Goal: Transaction & Acquisition: Purchase product/service

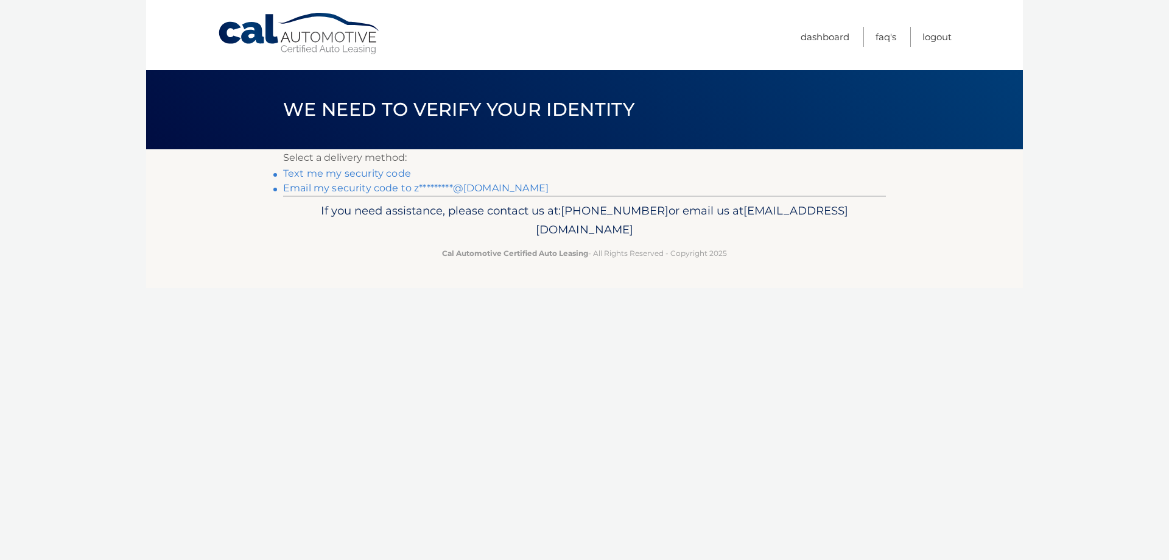
click at [362, 184] on link "Email my security code to z*********@aol.com" at bounding box center [415, 188] width 265 height 12
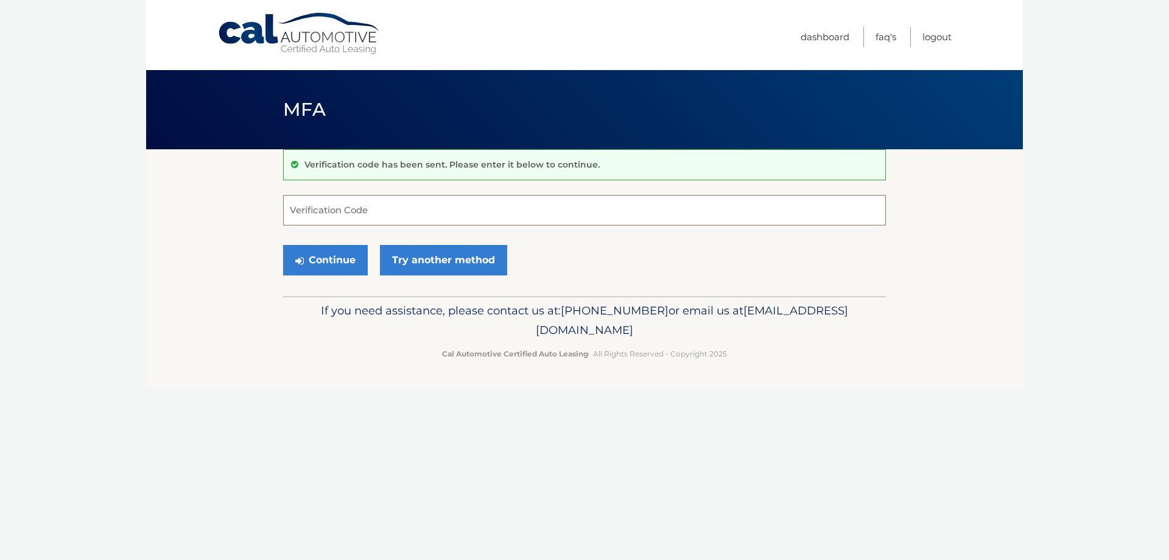
click at [389, 212] on input "Verification Code" at bounding box center [584, 210] width 603 height 30
type input "339169"
click at [321, 259] on button "Continue" at bounding box center [325, 260] width 85 height 30
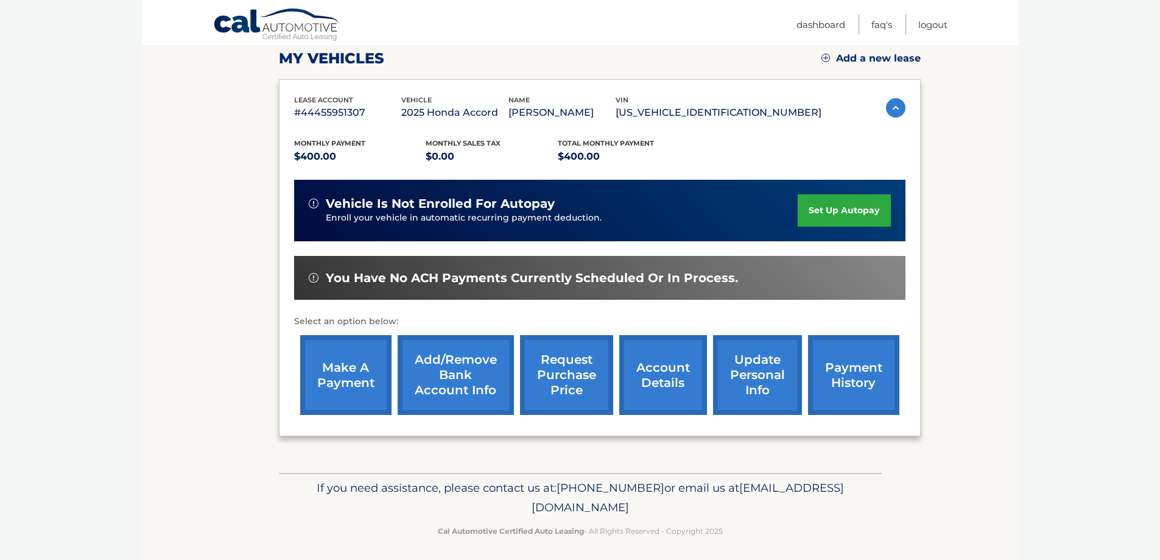
scroll to position [178, 0]
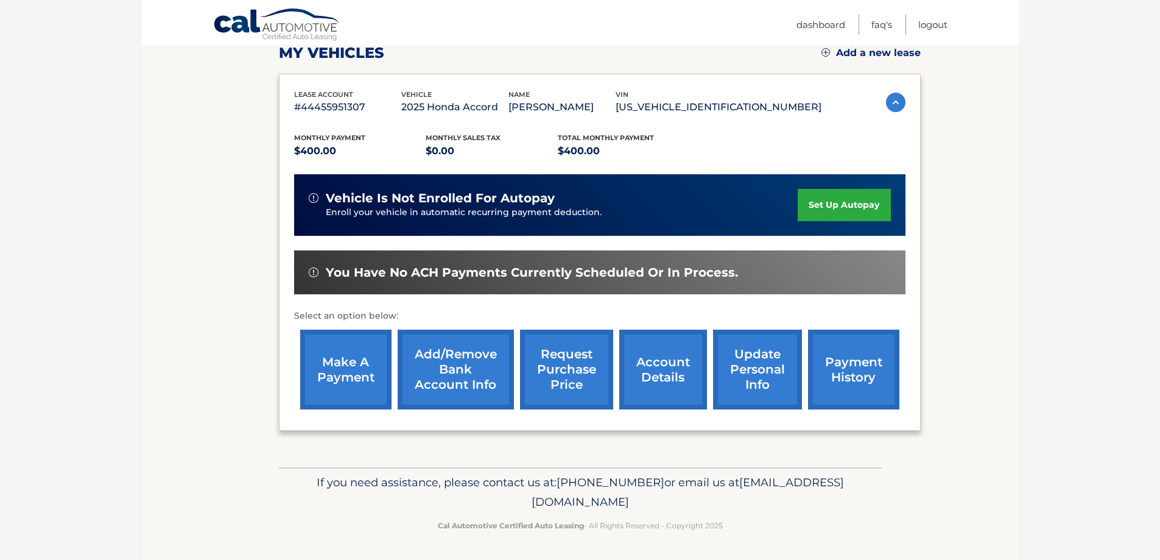
click at [338, 365] on link "make a payment" at bounding box center [345, 369] width 91 height 80
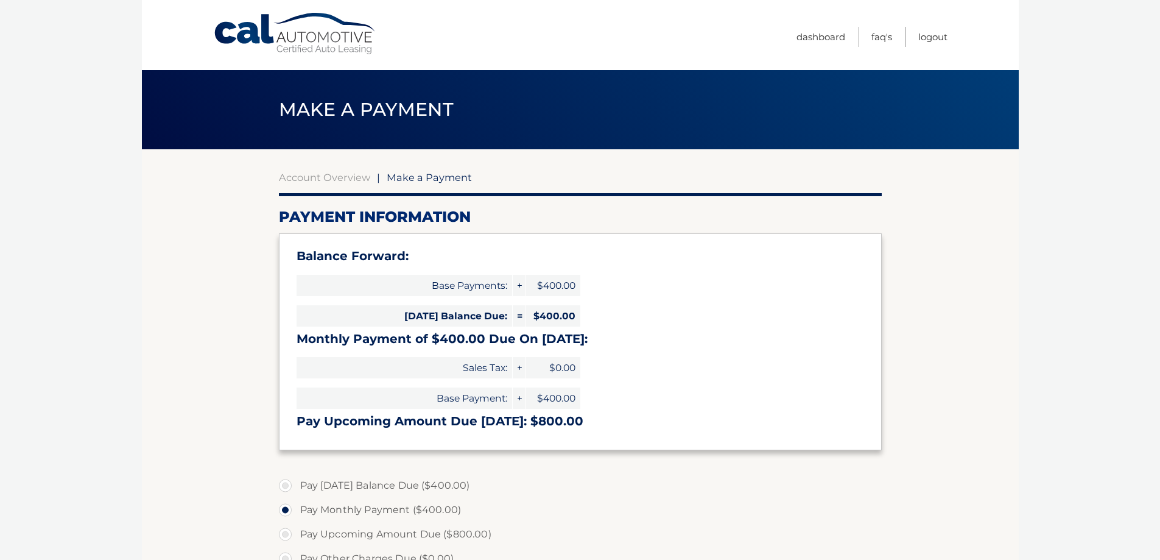
select select "ODlhNDc2ZmEtMWQ3My00YjJmLTllMjQtNzRmNmMwMmMwZTY0"
click at [324, 177] on link "Account Overview" at bounding box center [324, 177] width 91 height 12
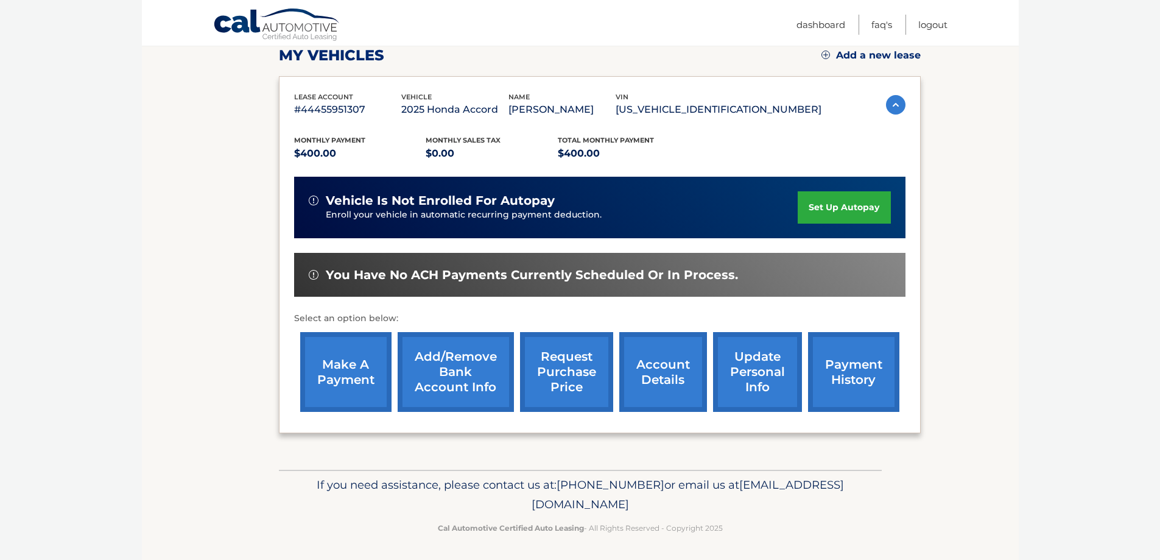
scroll to position [178, 0]
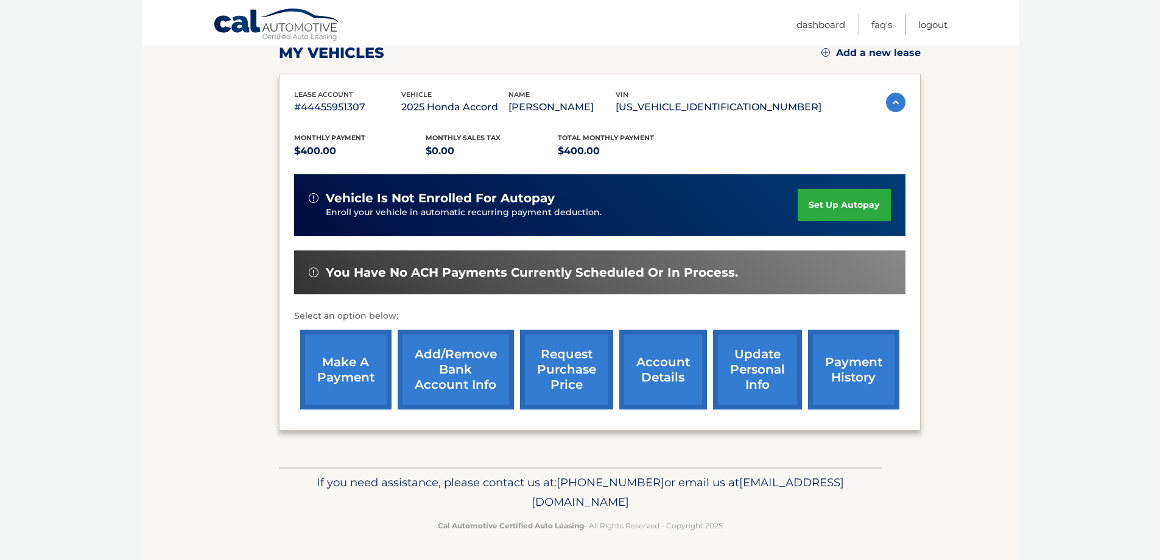
click at [838, 371] on link "payment history" at bounding box center [853, 369] width 91 height 80
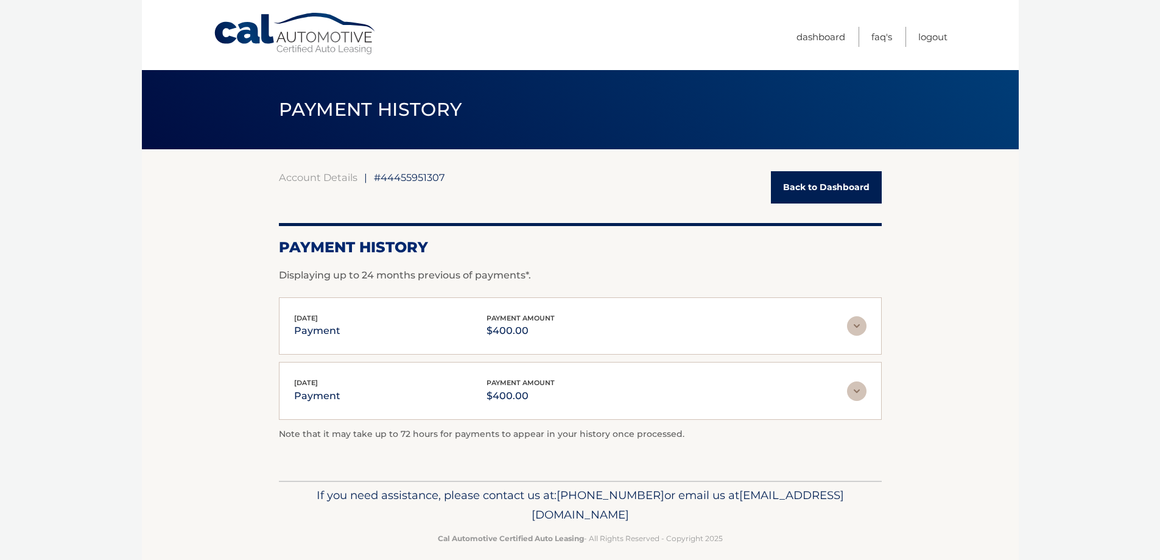
click at [856, 325] on img at bounding box center [856, 325] width 19 height 19
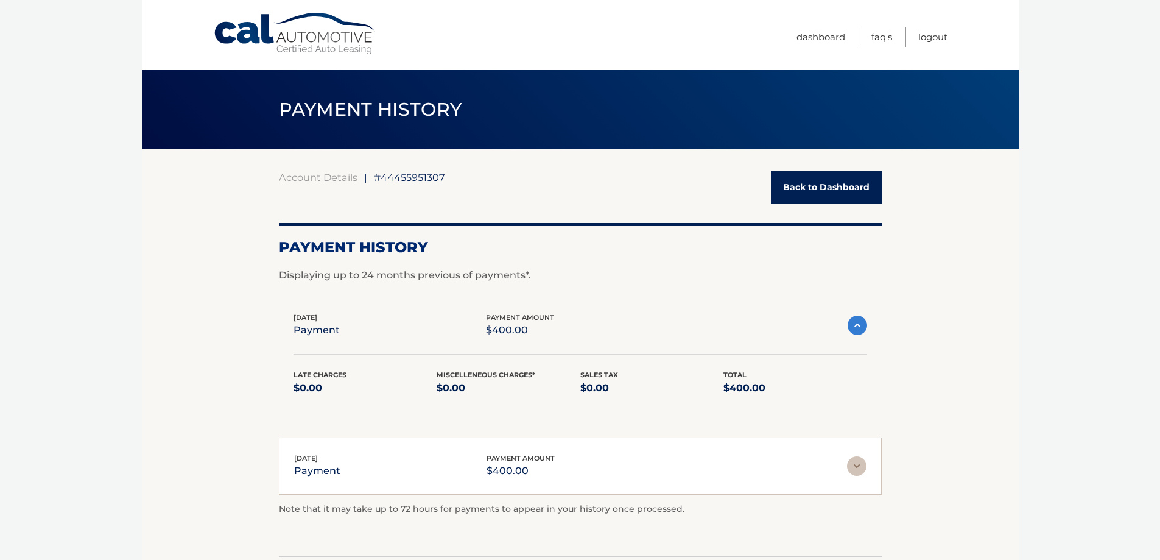
click at [856, 465] on img at bounding box center [856, 465] width 19 height 19
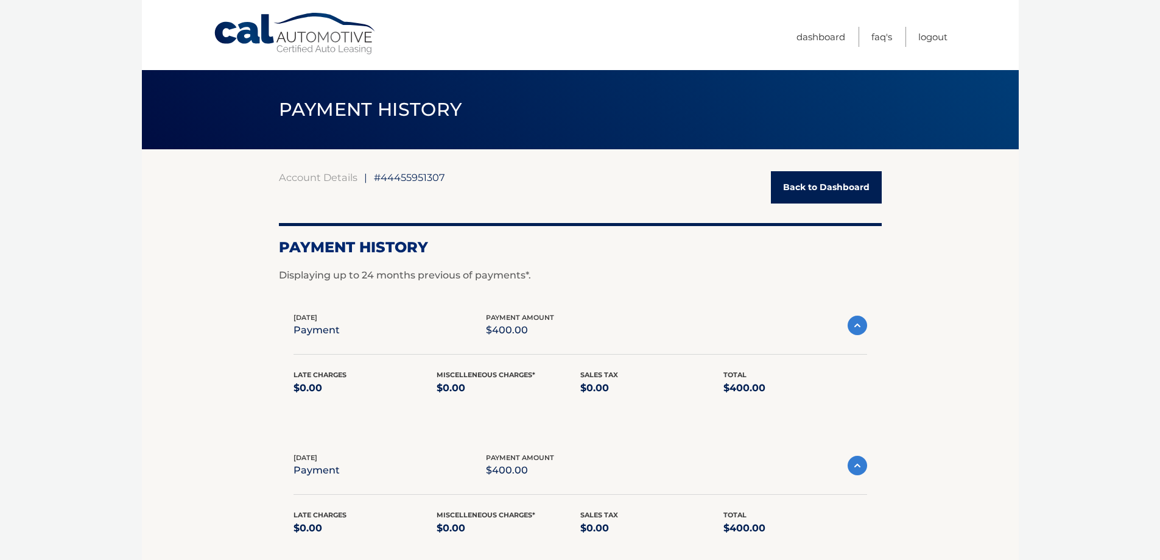
click at [813, 192] on link "Back to Dashboard" at bounding box center [826, 187] width 111 height 32
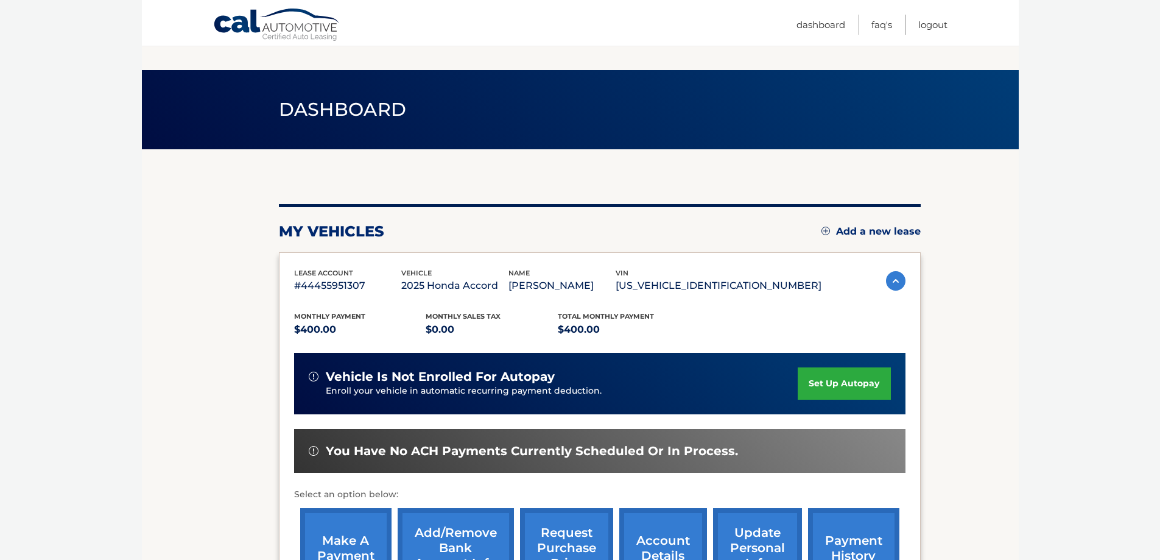
scroll to position [122, 0]
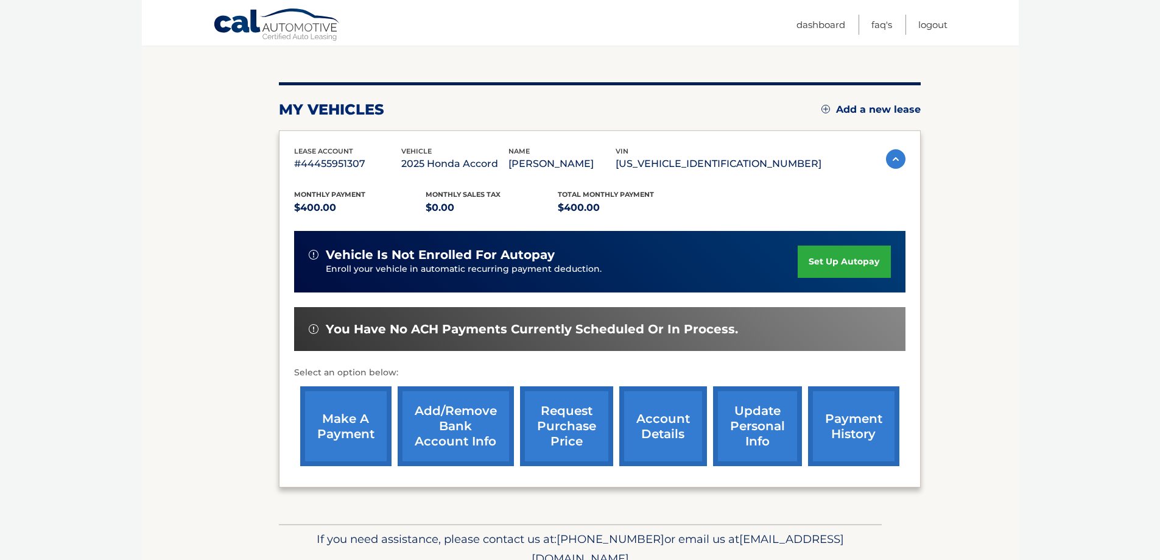
click at [658, 423] on link "account details" at bounding box center [663, 426] width 88 height 80
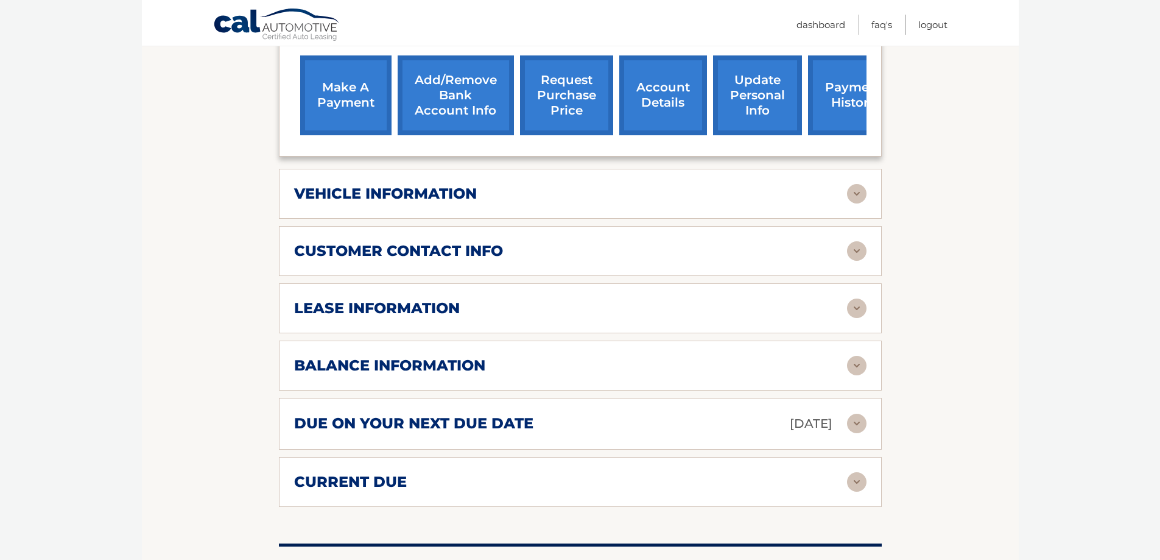
scroll to position [487, 0]
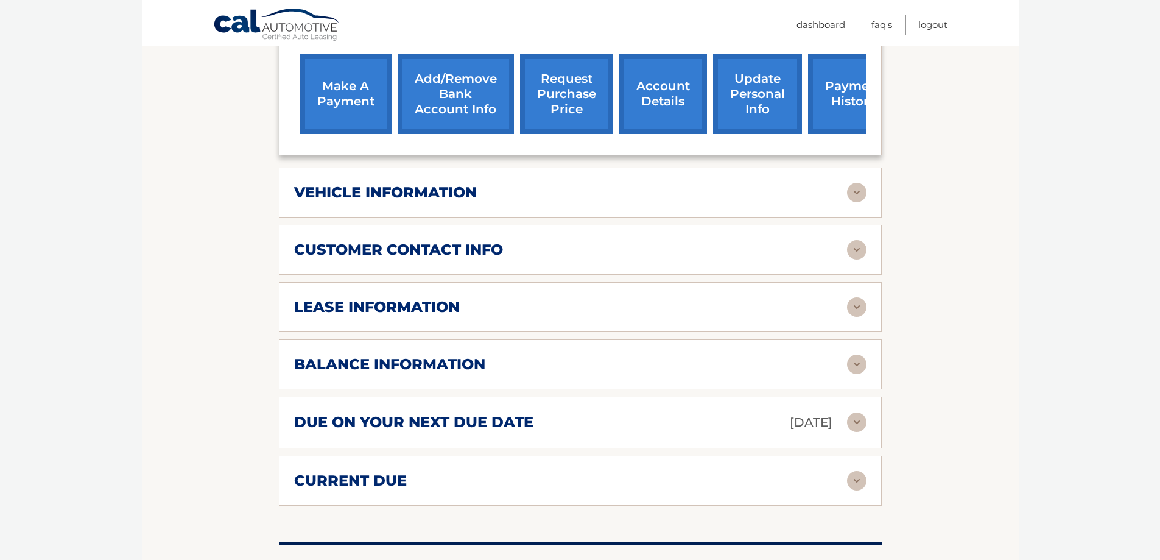
click at [851, 412] on img at bounding box center [856, 421] width 19 height 19
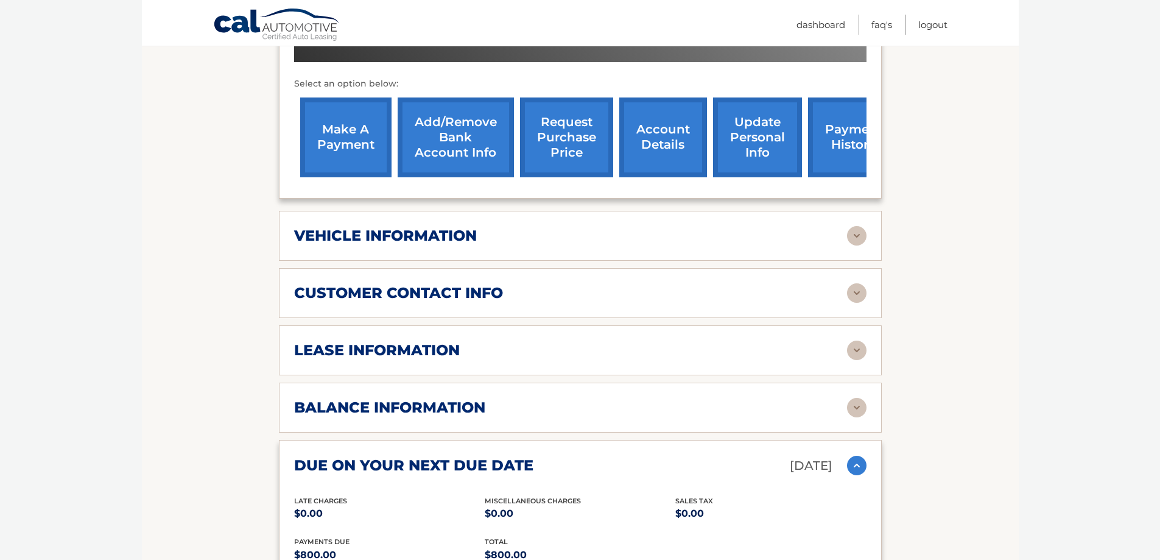
scroll to position [244, 0]
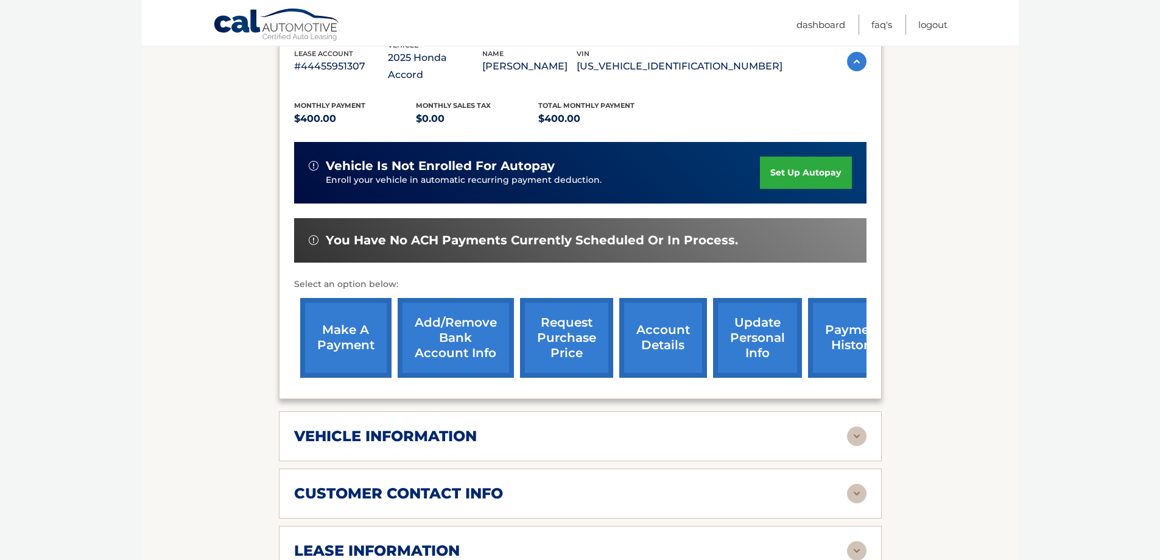
click at [351, 320] on link "make a payment" at bounding box center [345, 338] width 91 height 80
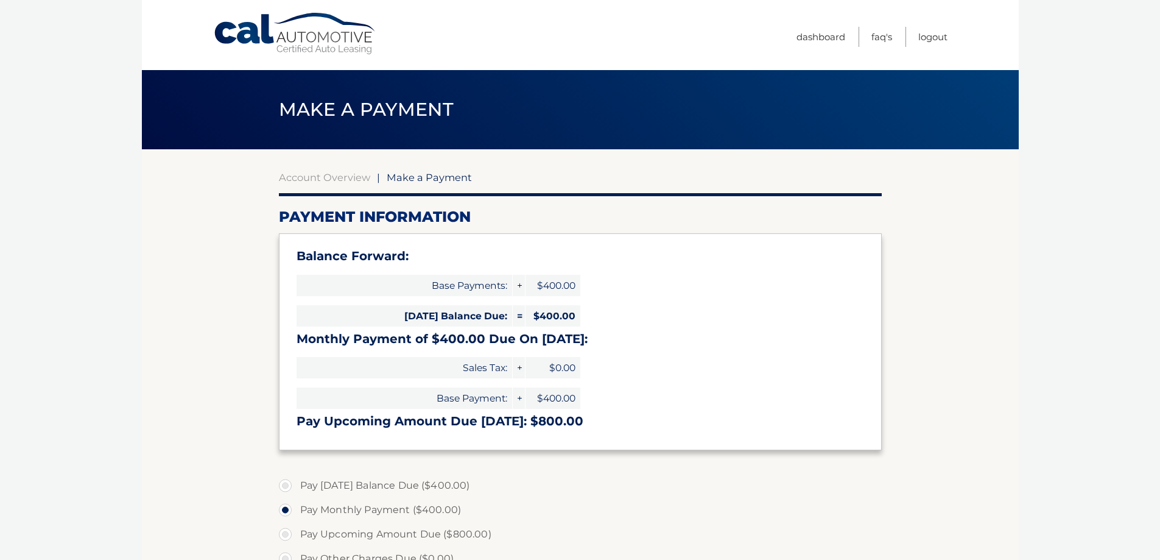
select select "ODlhNDc2ZmEtMWQ3My00YjJmLTllMjQtNzRmNmMwMmMwZTY0"
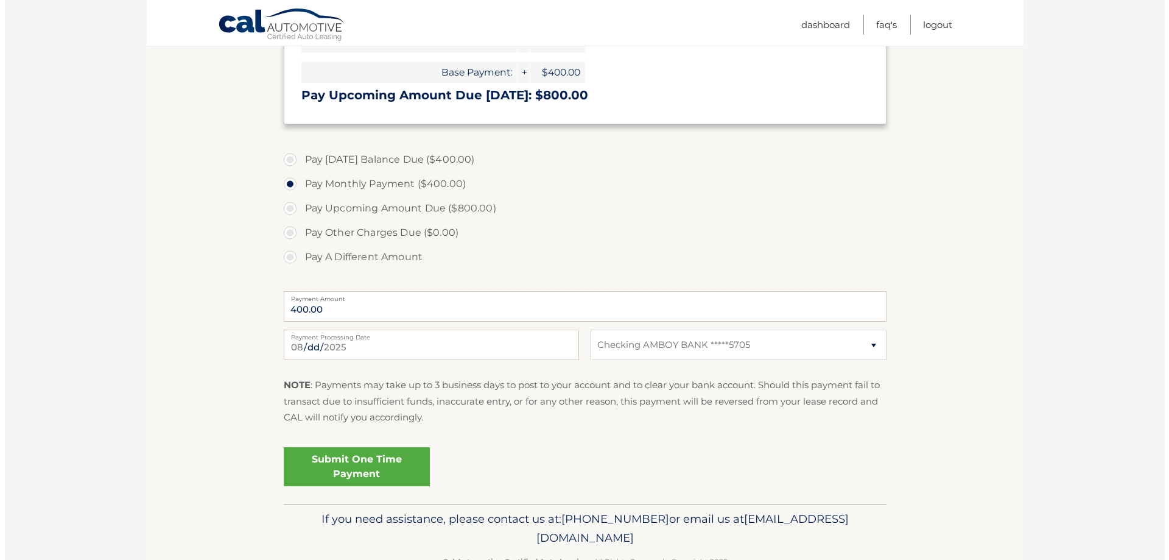
scroll to position [362, 0]
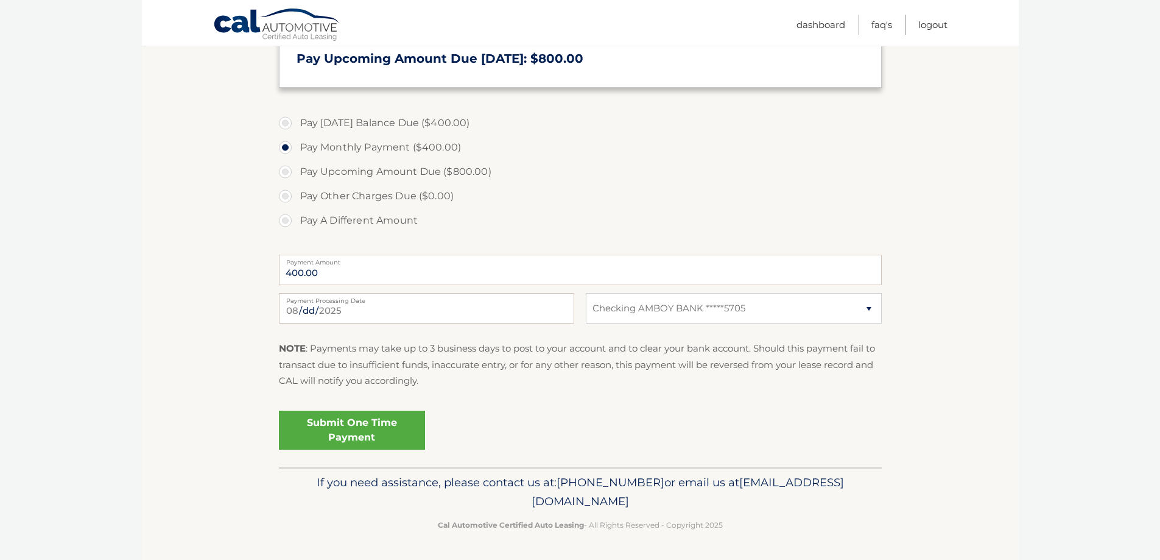
click at [356, 435] on link "Submit One Time Payment" at bounding box center [352, 429] width 146 height 39
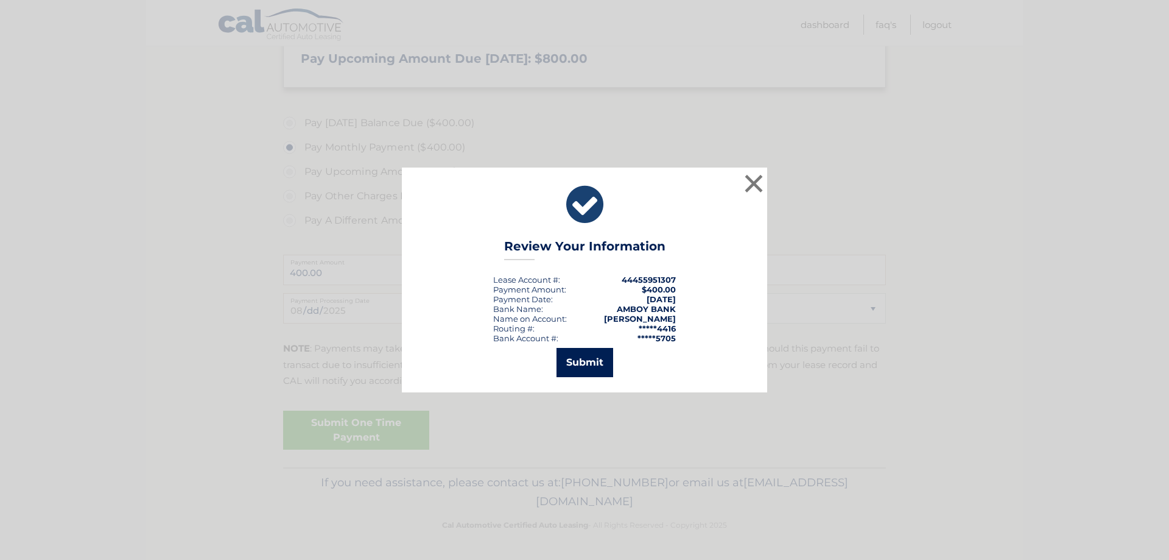
click at [583, 356] on button "Submit" at bounding box center [585, 362] width 57 height 29
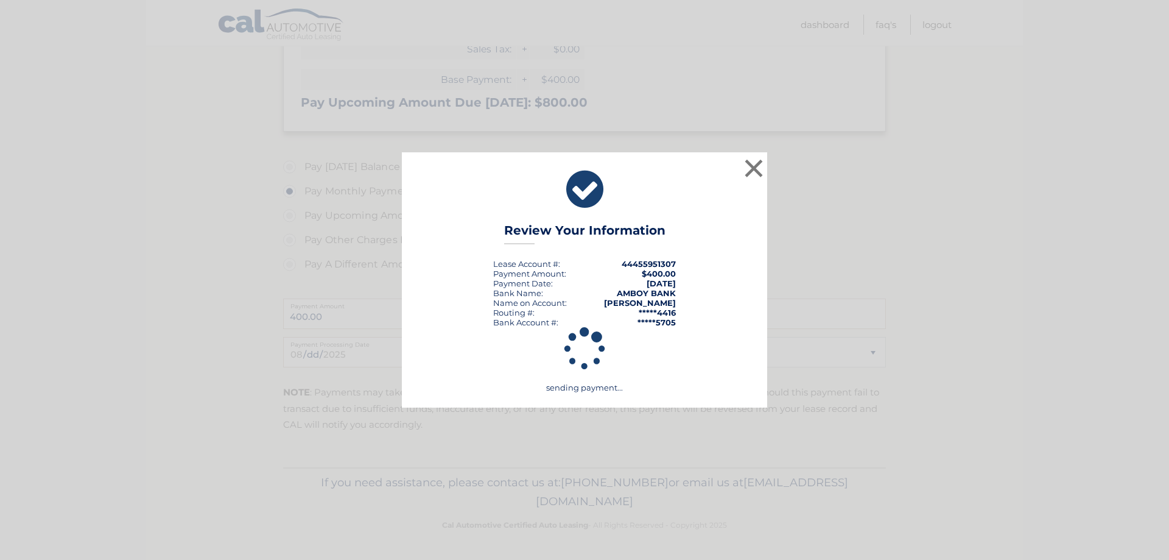
scroll to position [318, 0]
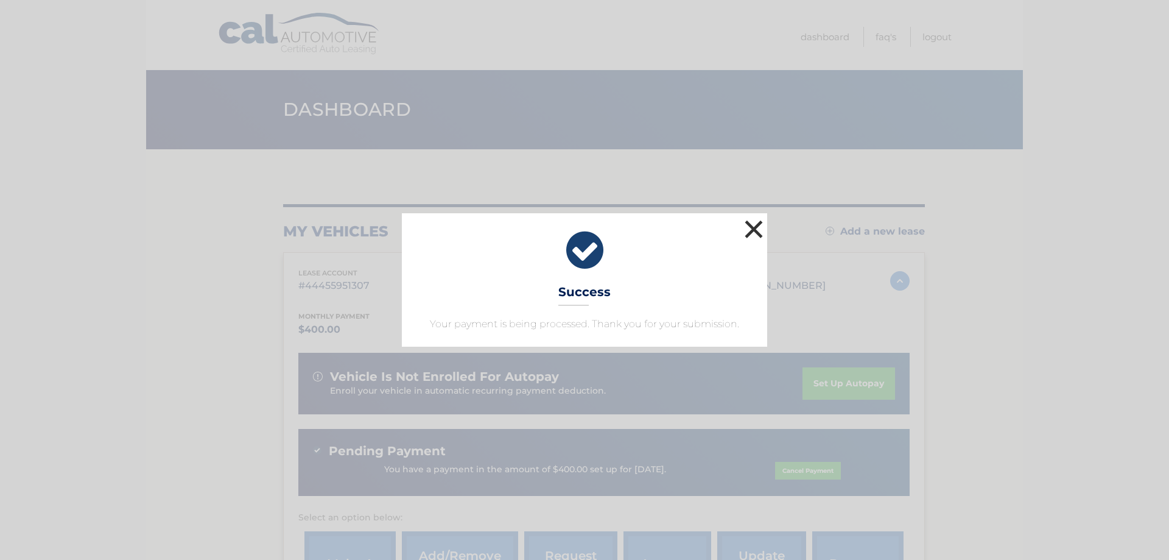
click at [754, 233] on button "×" at bounding box center [754, 229] width 24 height 24
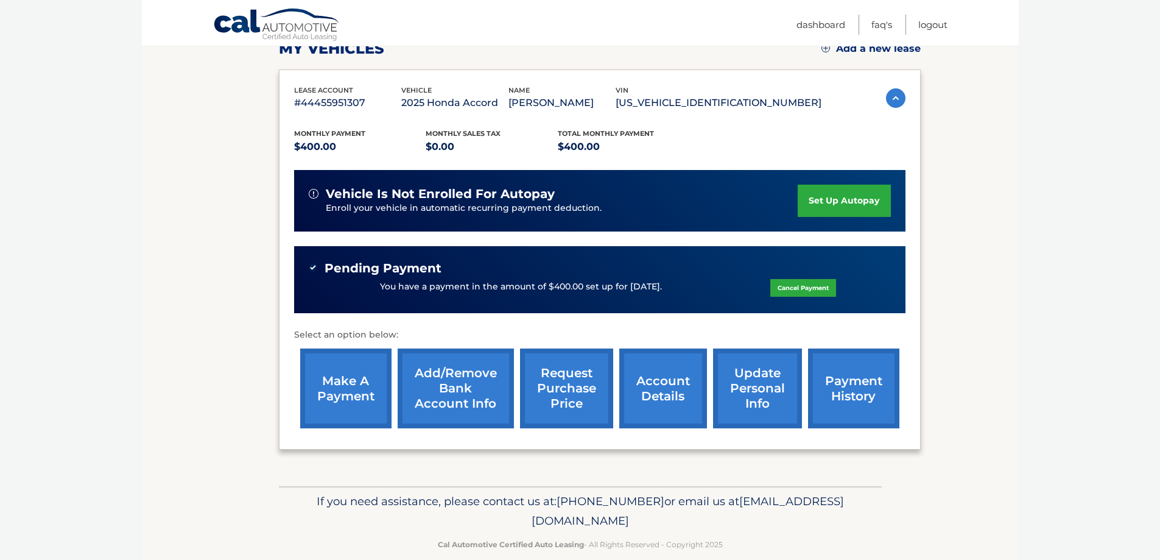
scroll to position [202, 0]
